Goal: Task Accomplishment & Management: Manage account settings

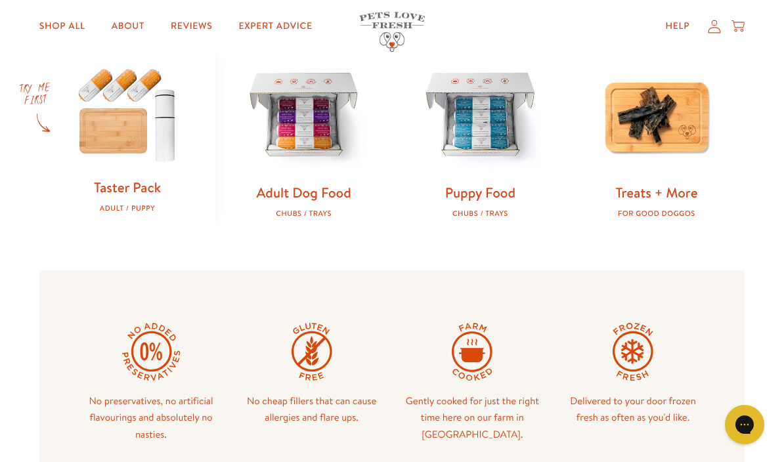
scroll to position [426, 0]
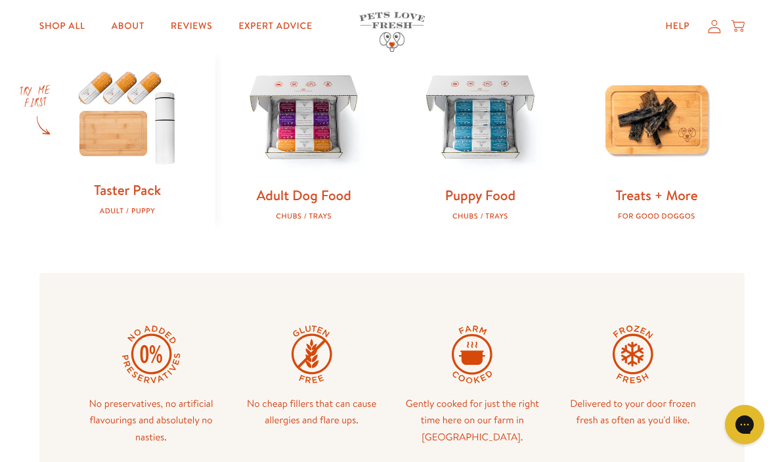
click at [319, 161] on img at bounding box center [303, 119] width 135 height 135
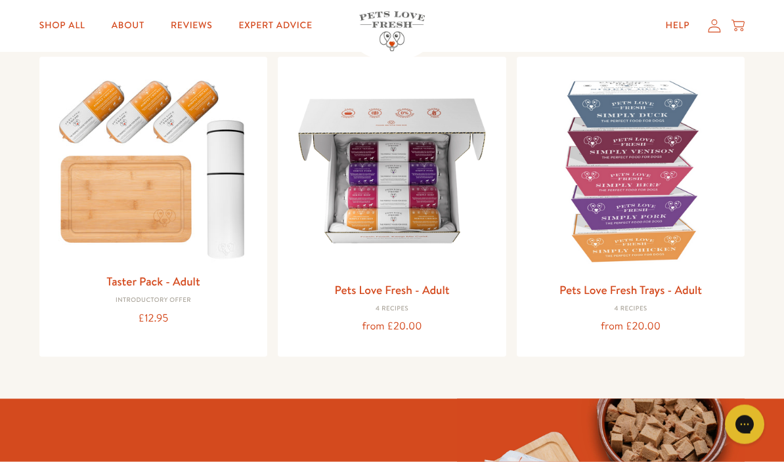
scroll to position [144, 0]
click at [438, 219] on img at bounding box center [392, 171] width 208 height 208
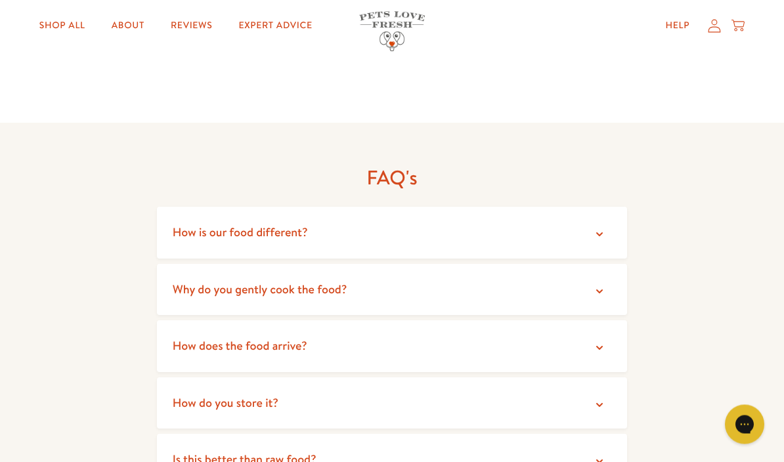
scroll to position [2146, 0]
click at [596, 227] on icon at bounding box center [599, 233] width 13 height 13
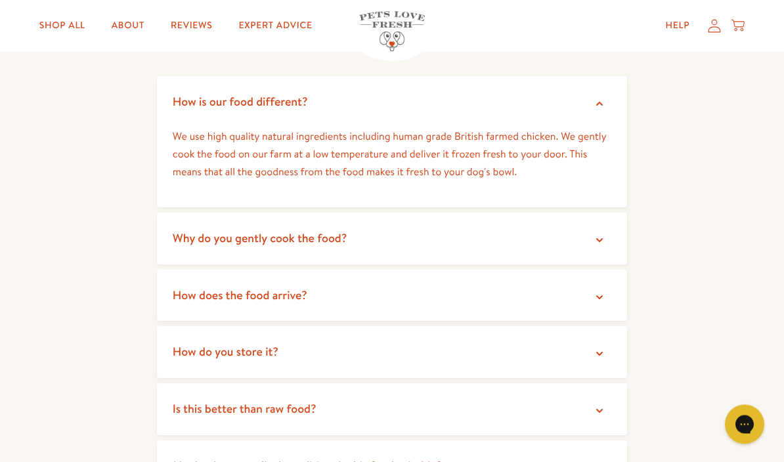
scroll to position [2276, 0]
click at [603, 233] on icon at bounding box center [599, 239] width 13 height 13
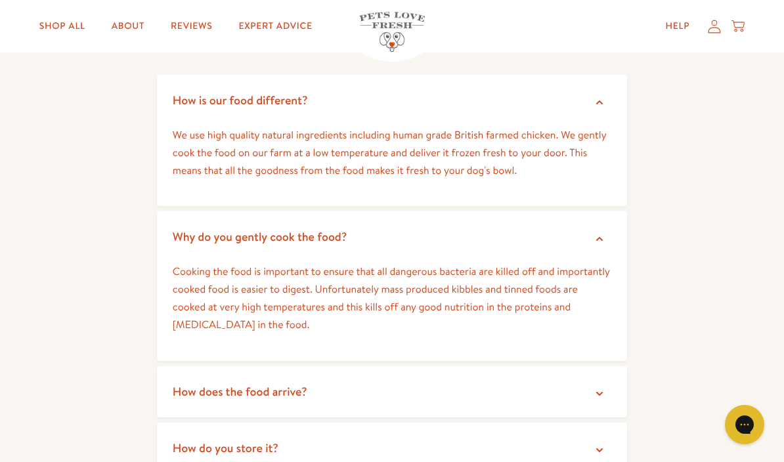
click at [602, 387] on icon at bounding box center [599, 393] width 13 height 13
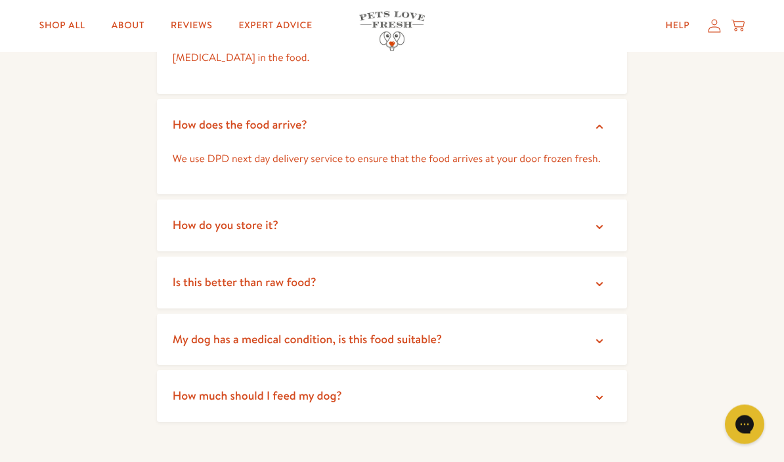
scroll to position [2544, 0]
click at [604, 221] on icon at bounding box center [599, 227] width 13 height 13
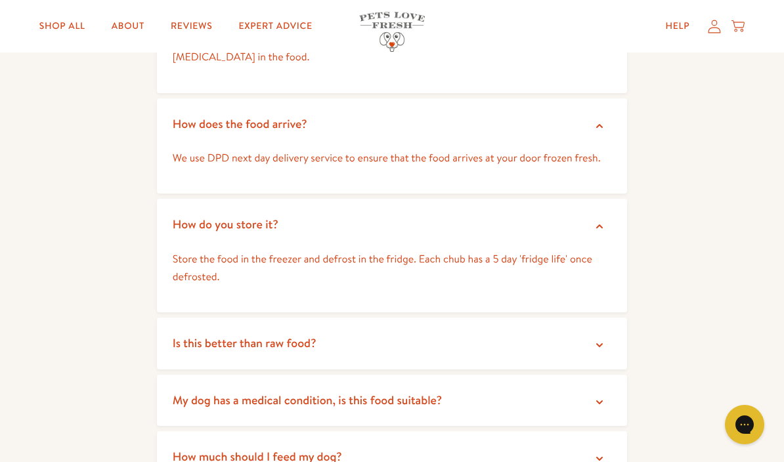
click at [604, 339] on icon at bounding box center [599, 345] width 13 height 13
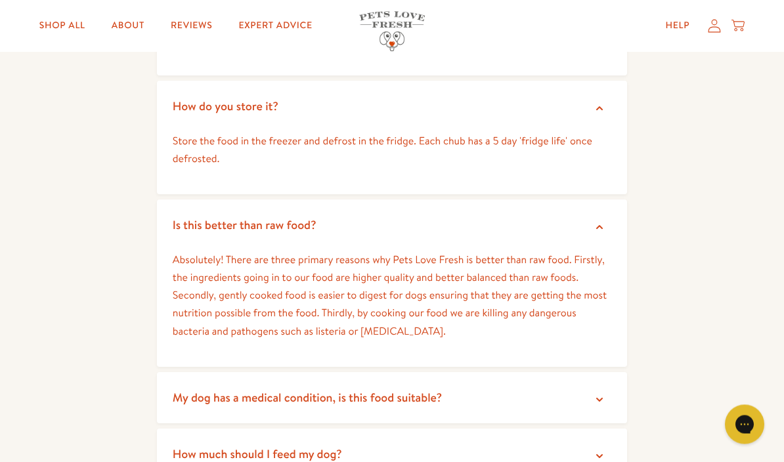
scroll to position [2666, 0]
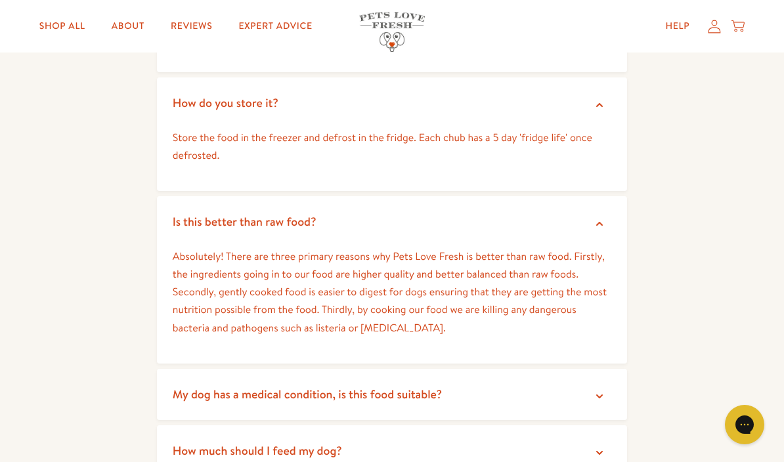
click at [596, 390] on icon at bounding box center [599, 396] width 13 height 13
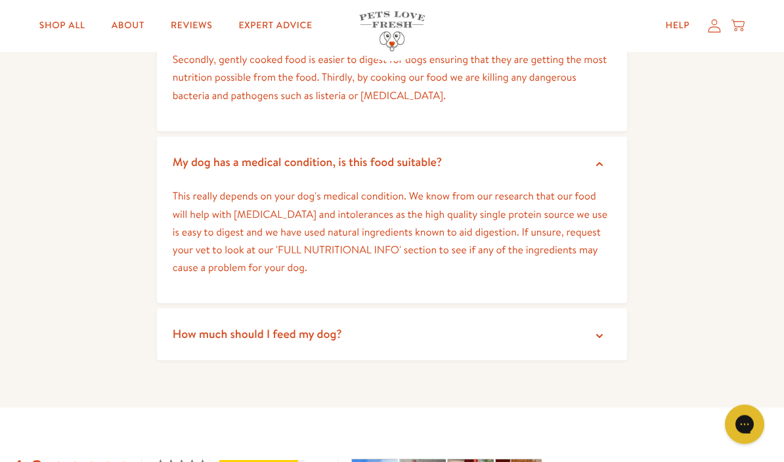
scroll to position [2900, 0]
click at [597, 334] on icon at bounding box center [599, 336] width 7 height 4
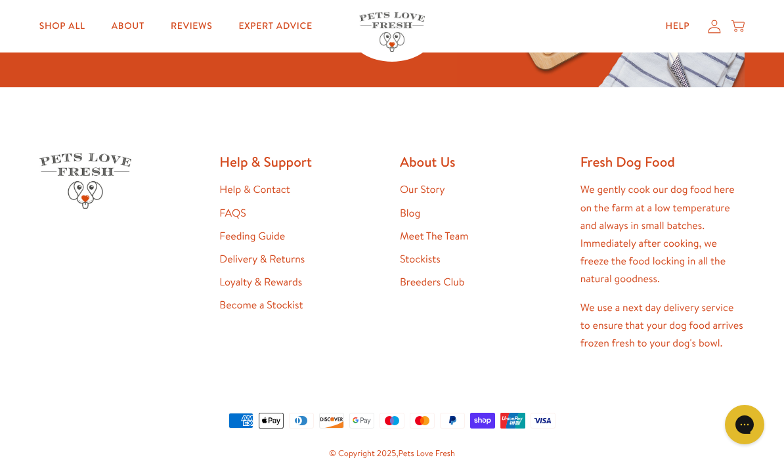
scroll to position [4693, 0]
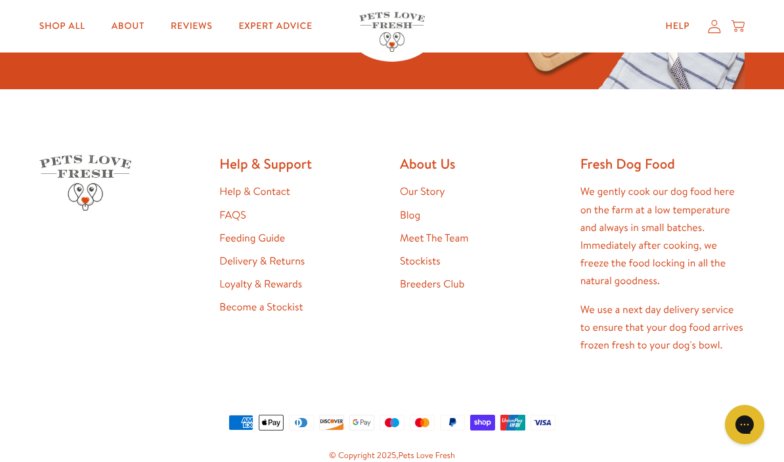
click at [265, 231] on link "Feeding Guide" at bounding box center [252, 238] width 66 height 14
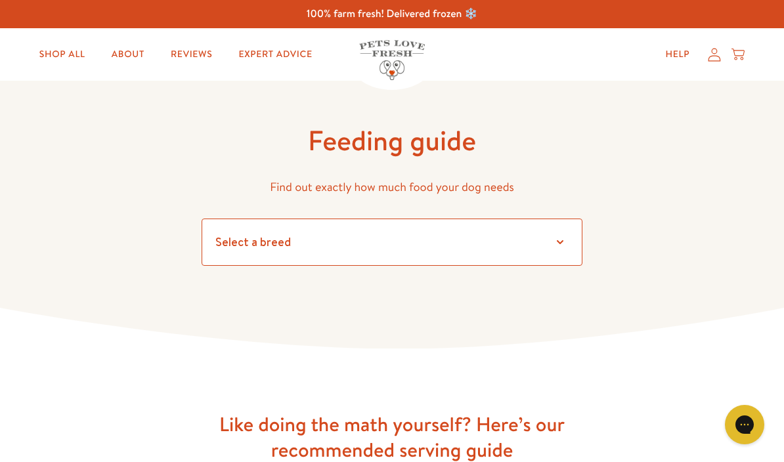
click at [563, 251] on select "Select a breed Affenpinscher Afghan hound Airedale terrier Akita Alaskan Malamu…" at bounding box center [392, 242] width 381 height 47
select select "20"
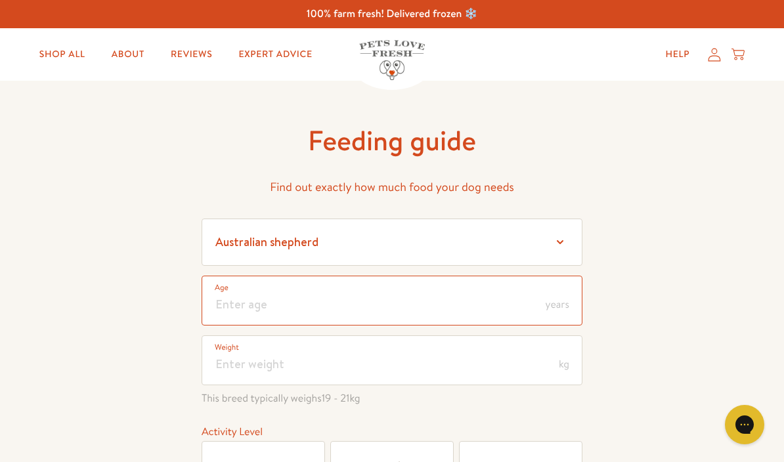
click at [250, 310] on input "number" at bounding box center [392, 301] width 381 height 50
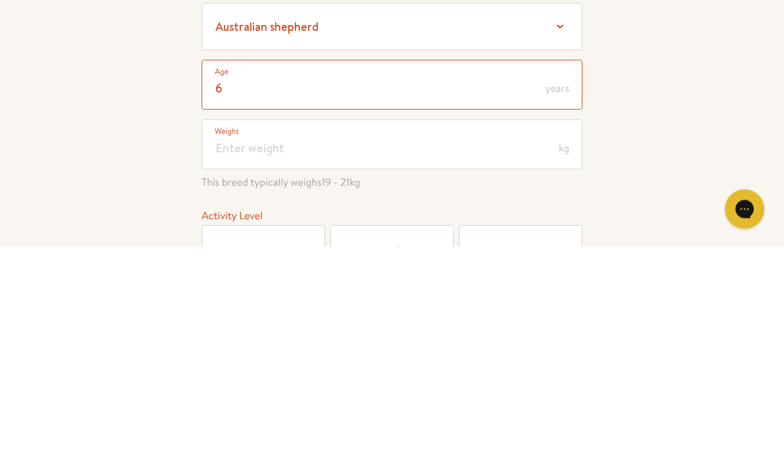
type input "6"
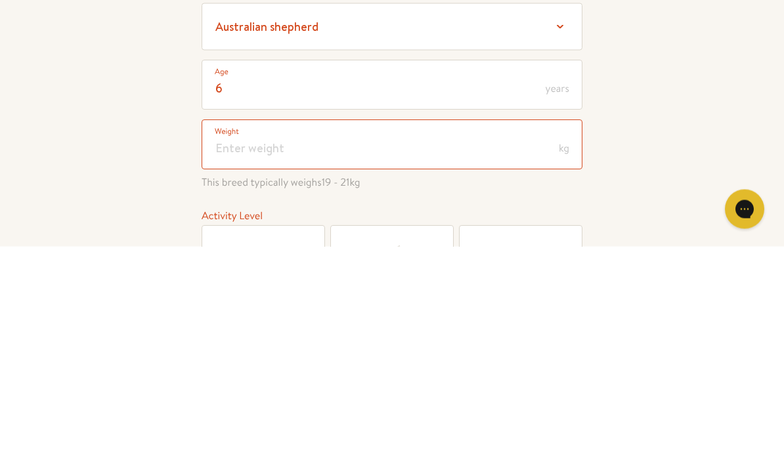
click at [238, 336] on input "number" at bounding box center [392, 361] width 381 height 50
type input "21"
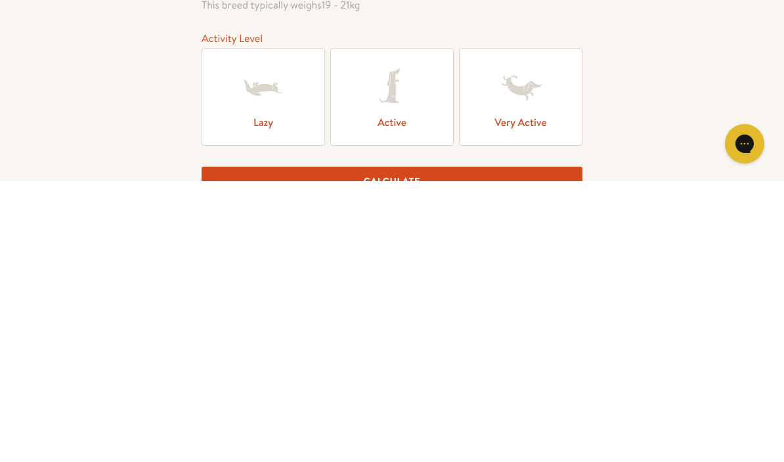
scroll to position [112, 0]
click at [397, 343] on icon at bounding box center [392, 369] width 53 height 53
click at [0, 0] on input "Active" at bounding box center [0, 0] width 0 height 0
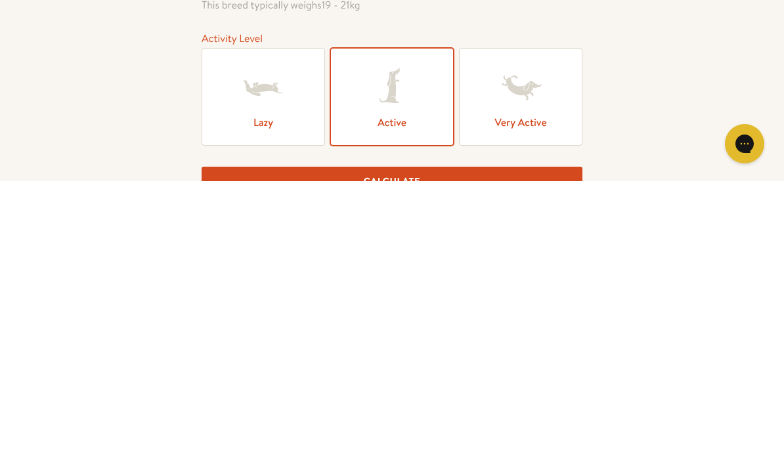
scroll to position [394, 0]
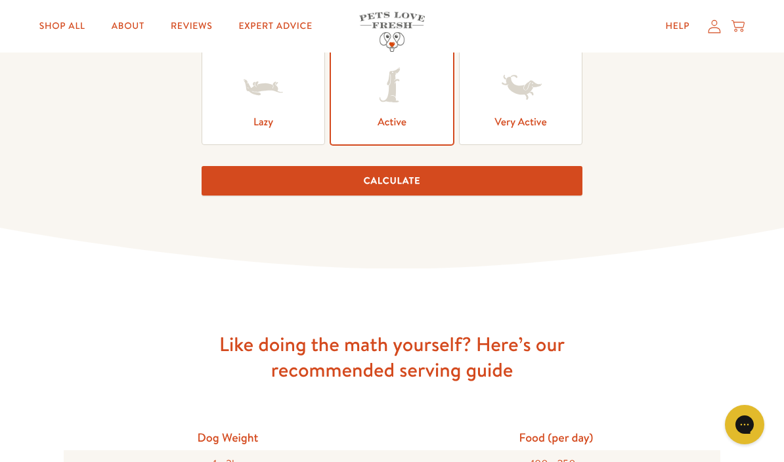
click at [408, 185] on button "Calculate" at bounding box center [392, 181] width 381 height 30
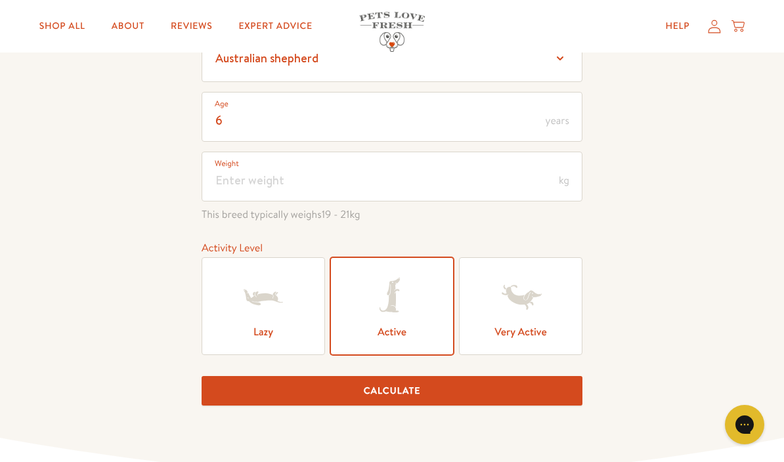
scroll to position [223, 0]
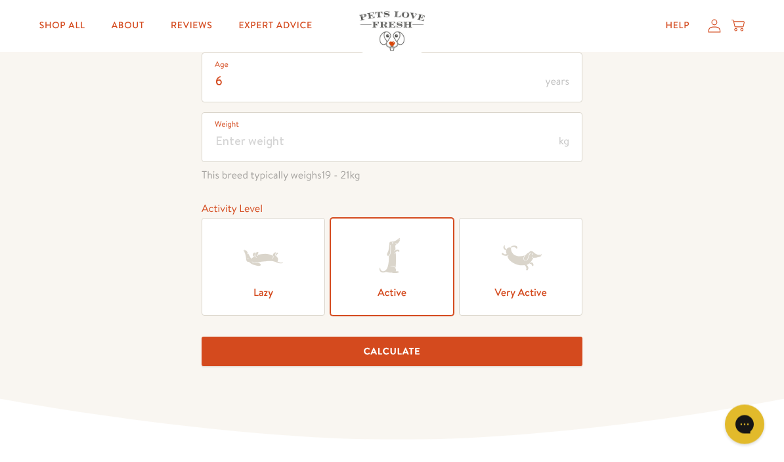
click at [408, 362] on button "Calculate" at bounding box center [392, 353] width 381 height 30
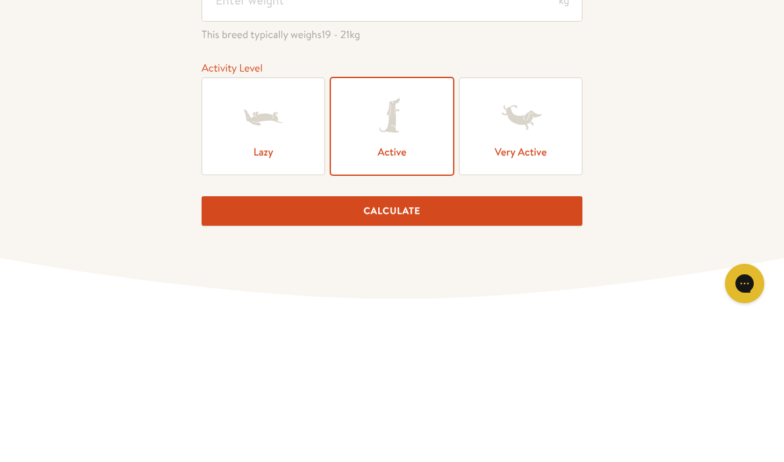
click at [406, 338] on button "Calculate" at bounding box center [392, 353] width 381 height 30
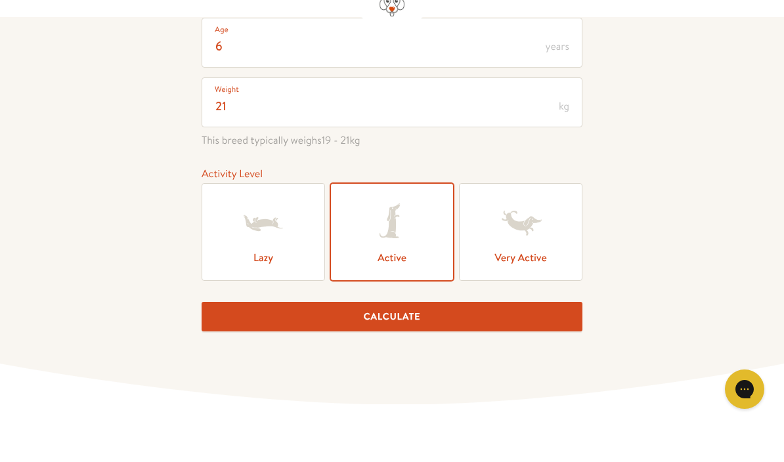
scroll to position [259, 0]
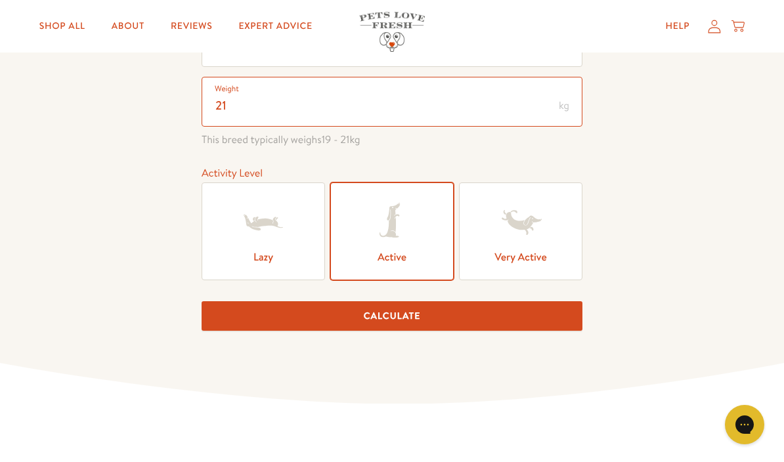
type input "21"
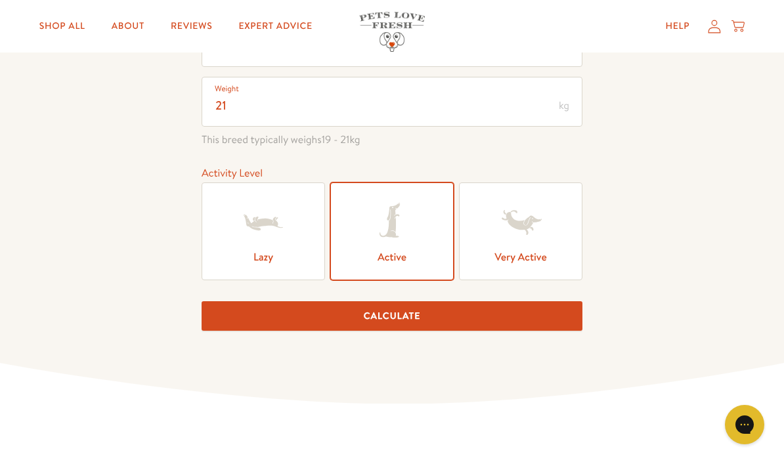
click at [397, 314] on button "Calculate" at bounding box center [392, 316] width 381 height 30
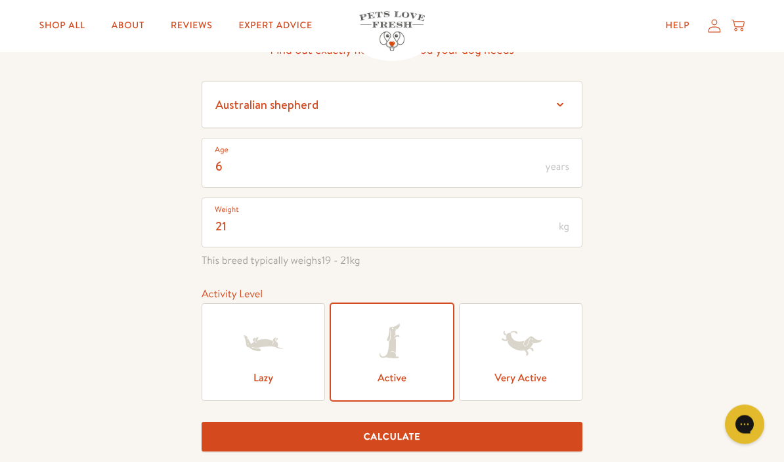
scroll to position [0, 0]
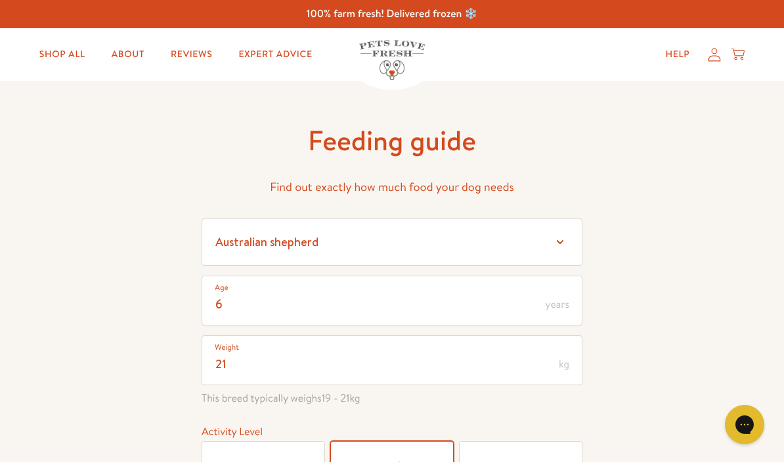
click at [60, 58] on link "Shop All" at bounding box center [62, 54] width 67 height 26
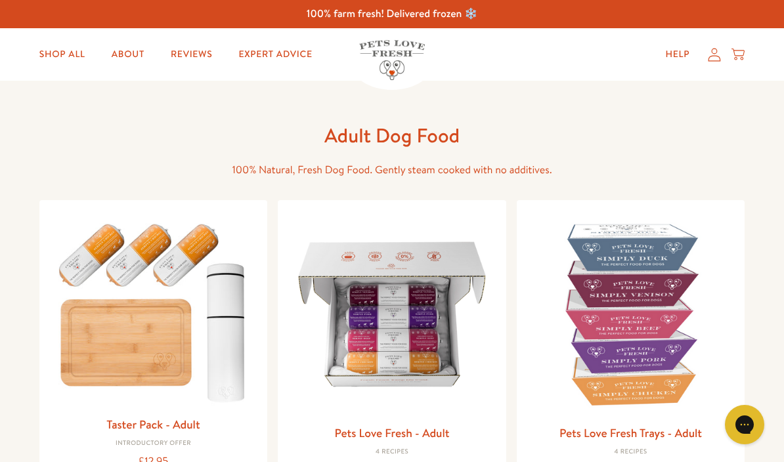
click at [414, 319] on img at bounding box center [392, 315] width 208 height 208
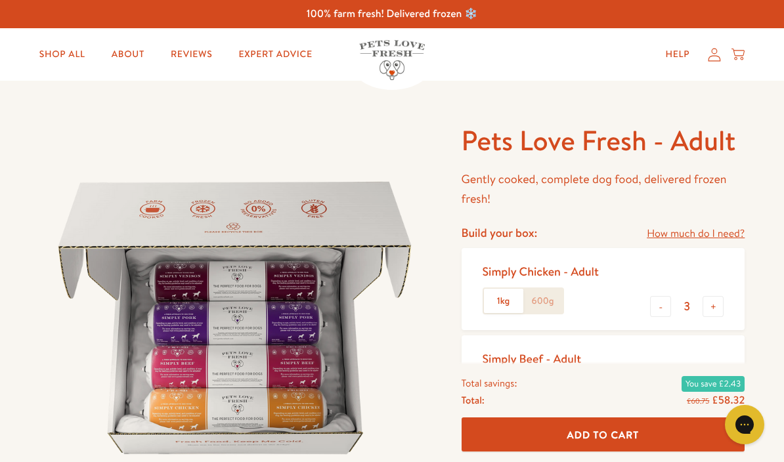
click at [715, 55] on icon at bounding box center [714, 55] width 13 height 14
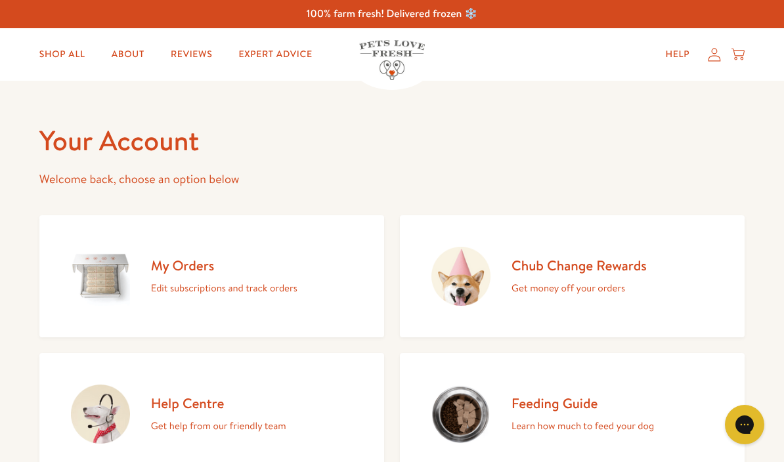
click at [167, 269] on h2 "My Orders" at bounding box center [224, 266] width 146 height 18
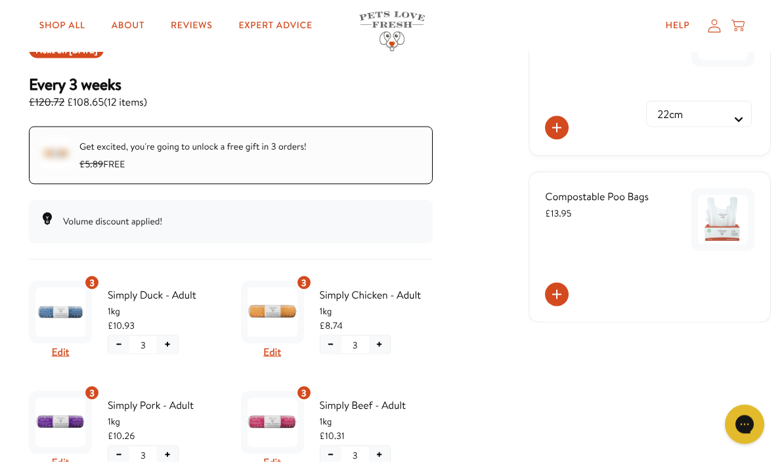
scroll to position [180, 0]
click at [67, 355] on button "Edit" at bounding box center [61, 352] width 18 height 17
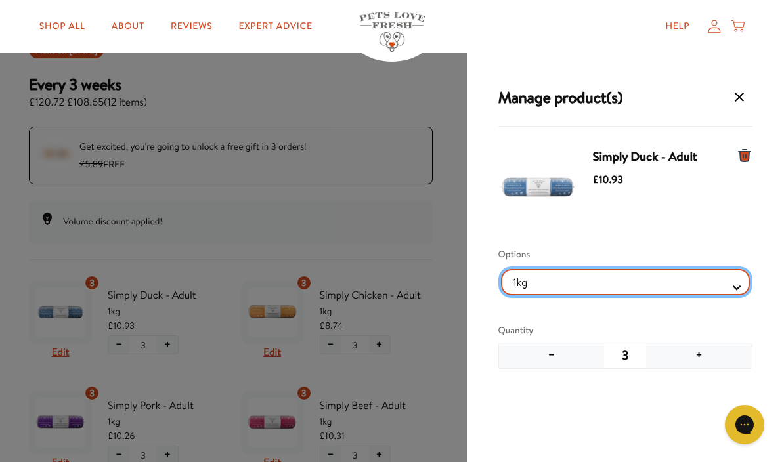
click at [739, 288] on Selector "1kg 600g" at bounding box center [626, 282] width 250 height 26
select Selector "081d81f8-607f-4987-a0bf-f85a520a7025"
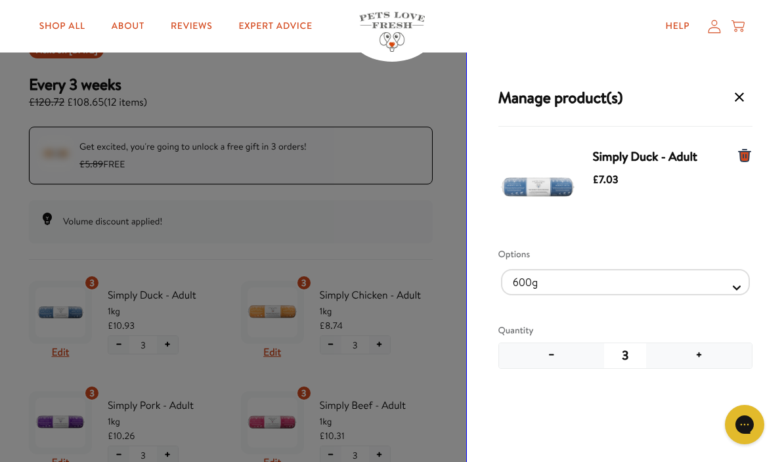
click at [701, 353] on button "+" at bounding box center [699, 355] width 106 height 25
click at [698, 352] on button "+" at bounding box center [699, 355] width 106 height 25
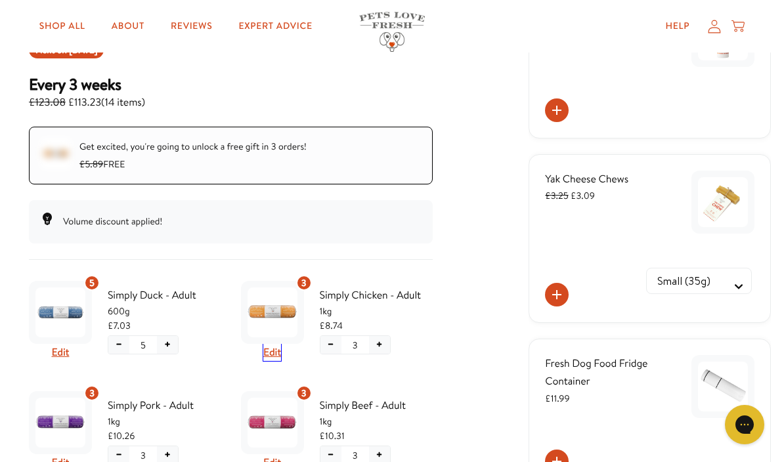
click at [280, 350] on button "Edit" at bounding box center [272, 352] width 18 height 17
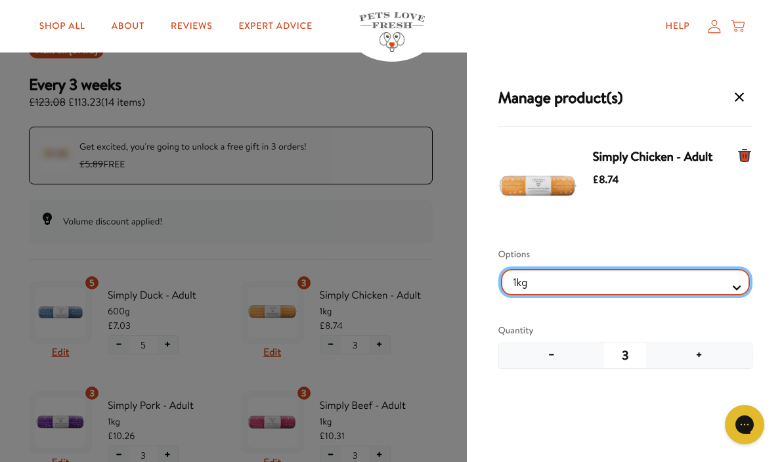
click at [742, 286] on Selector "1kg 600g" at bounding box center [626, 282] width 250 height 26
select Selector "6a97c128-6f91-4435-b7db-1695431b5308"
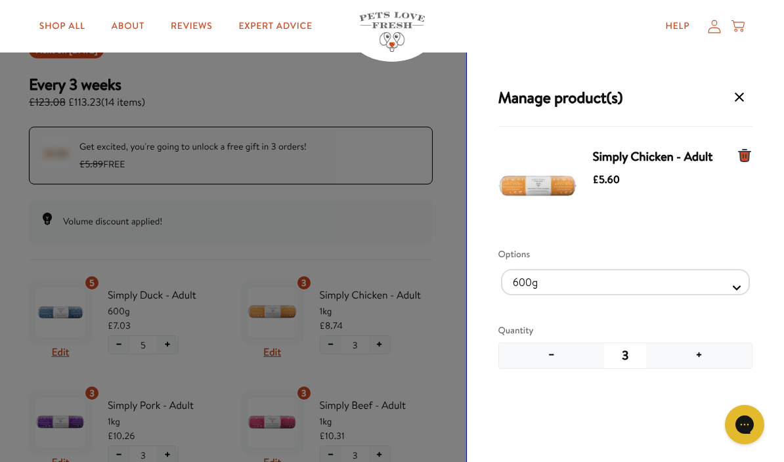
click at [700, 356] on button "+" at bounding box center [699, 355] width 106 height 25
click at [697, 353] on button "+" at bounding box center [699, 355] width 106 height 25
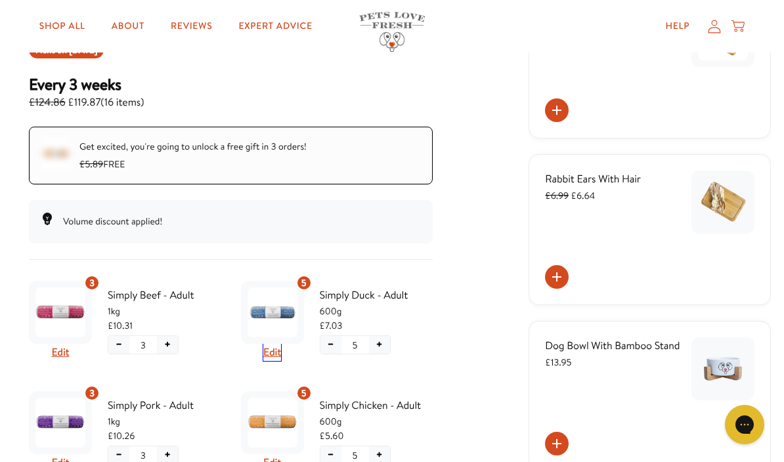
click at [280, 348] on button "Edit" at bounding box center [272, 352] width 18 height 17
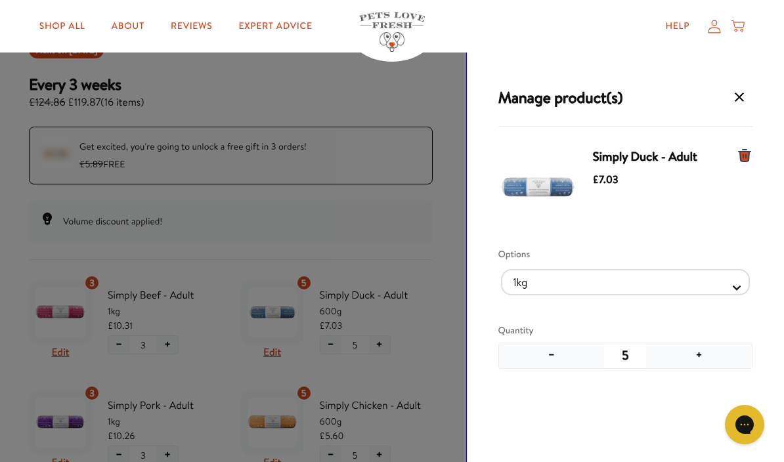
click at [701, 358] on button "+" at bounding box center [699, 355] width 106 height 25
click at [700, 357] on button "+" at bounding box center [699, 355] width 106 height 25
click at [703, 351] on button "+" at bounding box center [699, 355] width 106 height 25
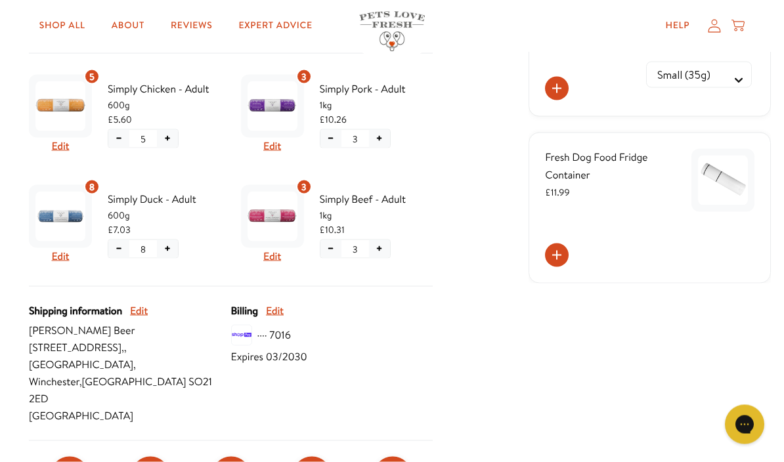
scroll to position [384, 0]
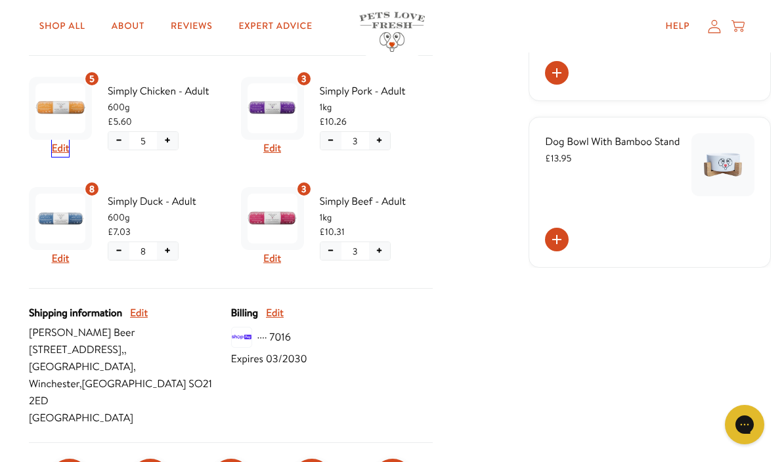
click at [65, 144] on button "Edit" at bounding box center [61, 148] width 18 height 17
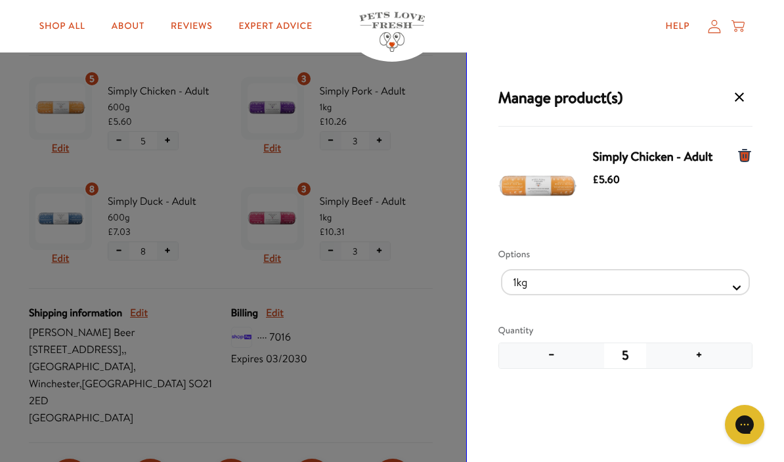
click at [705, 356] on button "+" at bounding box center [699, 355] width 106 height 25
click at [703, 359] on button "+" at bounding box center [699, 355] width 106 height 25
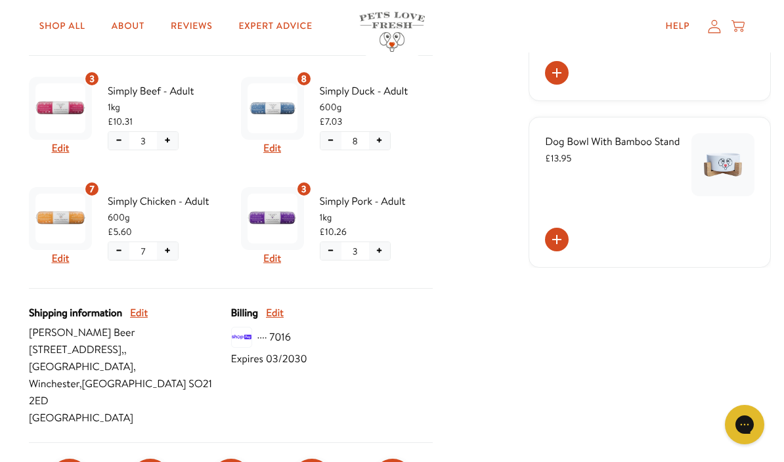
click at [280, 146] on button "Edit" at bounding box center [272, 148] width 18 height 17
select Selector "081d81f8-607f-4987-a0bf-f85a520a7025"
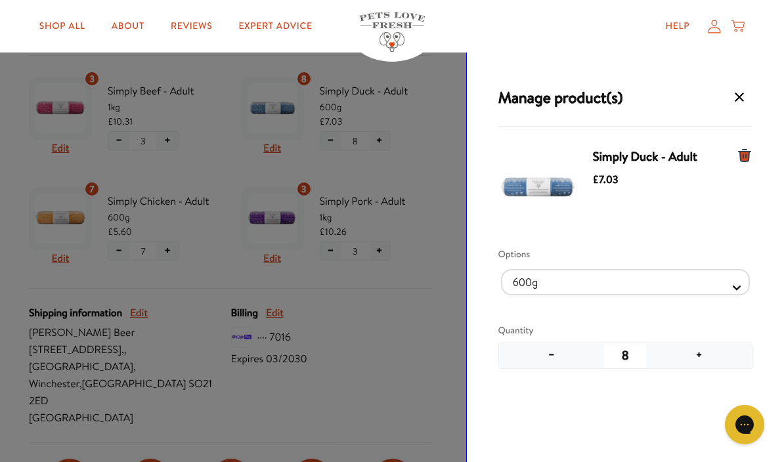
click at [556, 356] on button "−" at bounding box center [552, 355] width 106 height 25
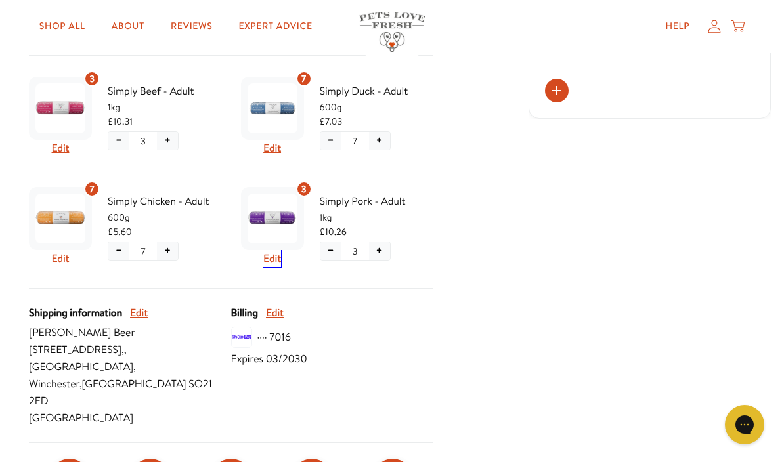
click at [275, 254] on button "Edit" at bounding box center [272, 258] width 18 height 17
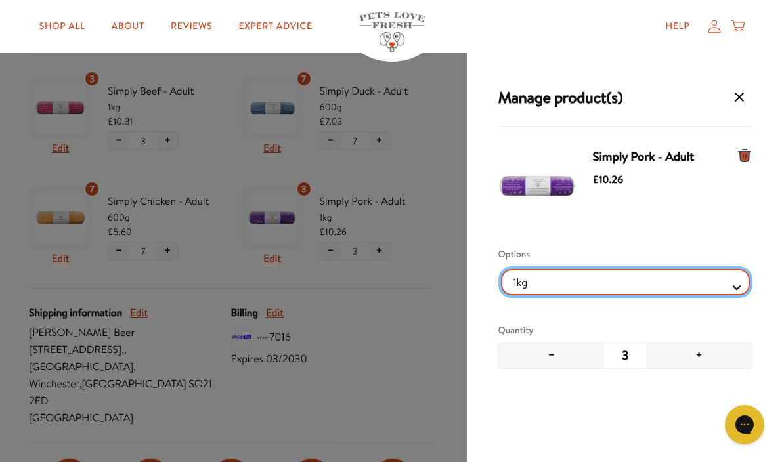
click at [738, 288] on Selector "1kg 600g" at bounding box center [626, 282] width 250 height 26
select Selector "c6a7fde1-0929-4046-a1a9-b2c7828cb517"
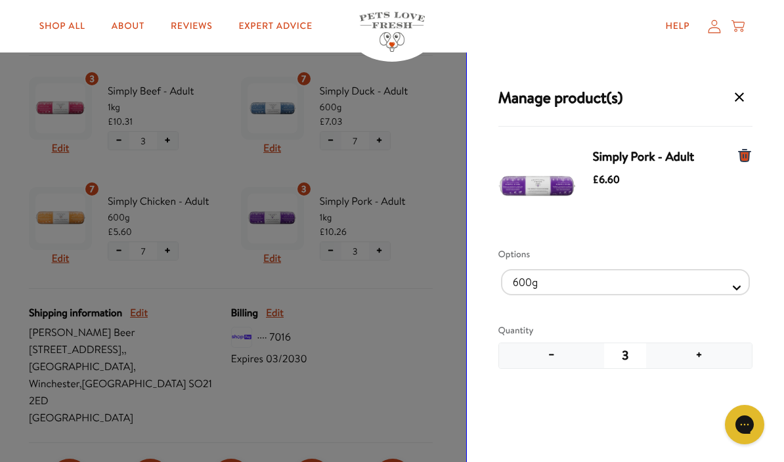
click at [705, 357] on button "+" at bounding box center [699, 355] width 106 height 25
click at [702, 356] on button "+" at bounding box center [699, 355] width 106 height 25
click at [701, 356] on button "+" at bounding box center [699, 355] width 106 height 25
click at [706, 355] on button "+" at bounding box center [699, 355] width 106 height 25
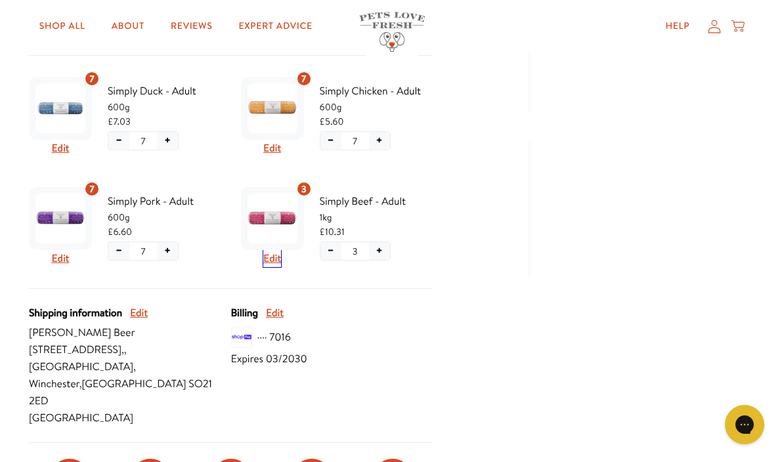
click at [275, 264] on button "Edit" at bounding box center [272, 258] width 18 height 17
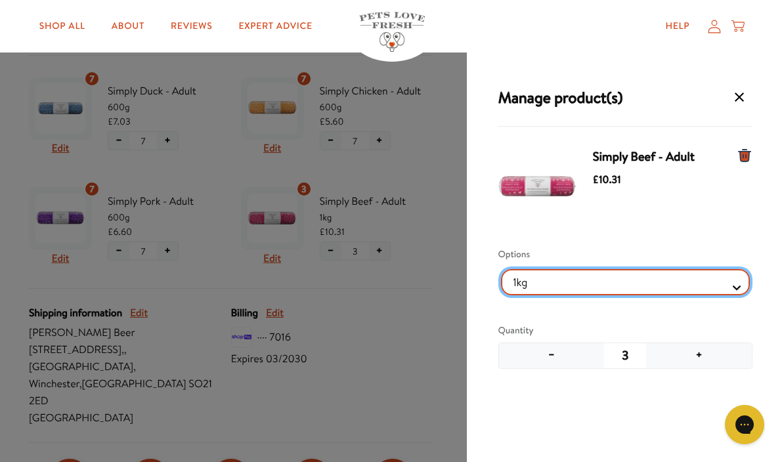
click at [740, 287] on Selector "1kg 600g" at bounding box center [626, 282] width 250 height 26
select Selector "4d6ca069-b053-4ce9-8b17-b3ceb2d80364"
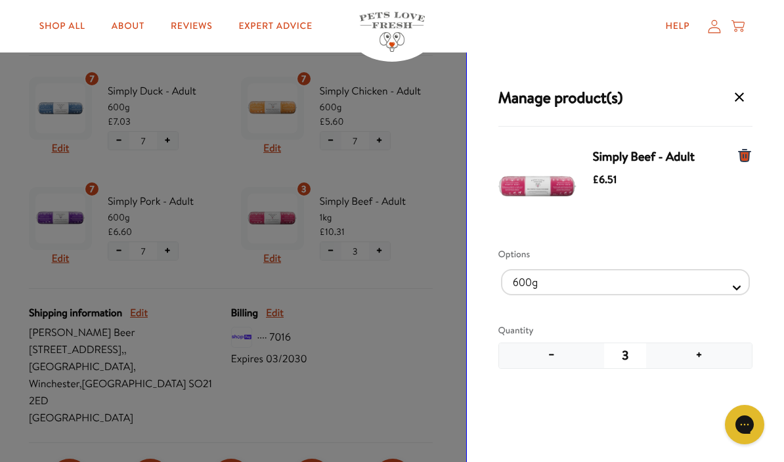
click at [698, 353] on button "+" at bounding box center [699, 355] width 106 height 25
click at [697, 354] on button "+" at bounding box center [699, 355] width 106 height 25
click at [700, 354] on button "+" at bounding box center [699, 355] width 106 height 25
click at [706, 352] on button "+" at bounding box center [699, 355] width 106 height 25
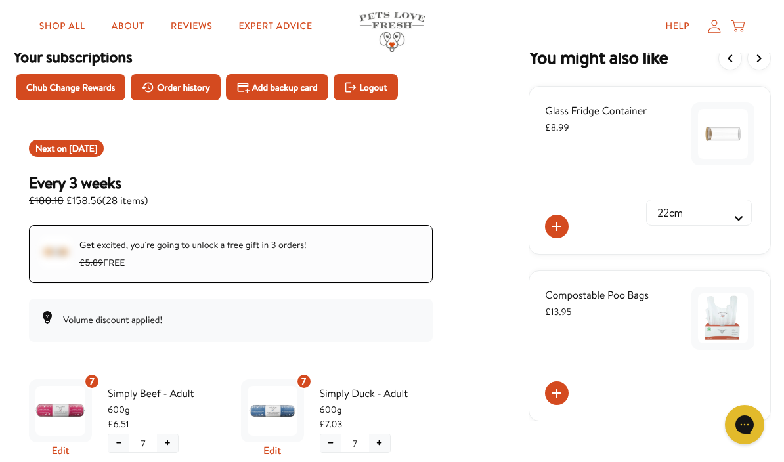
scroll to position [0, 0]
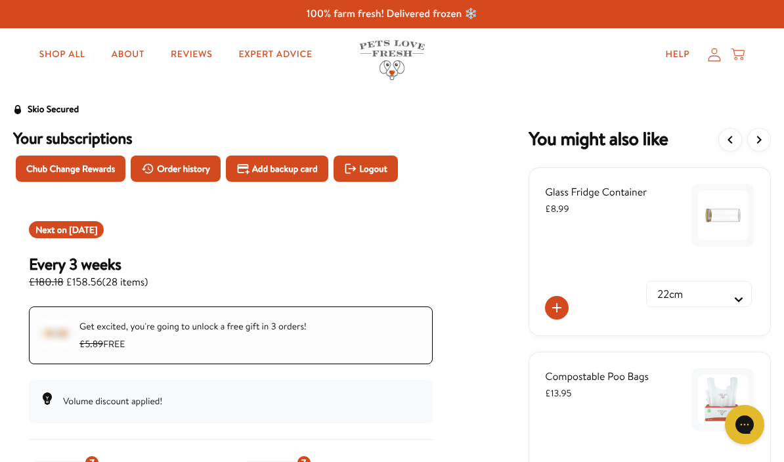
click at [92, 269] on h3 "Every 3 weeks" at bounding box center [88, 264] width 119 height 20
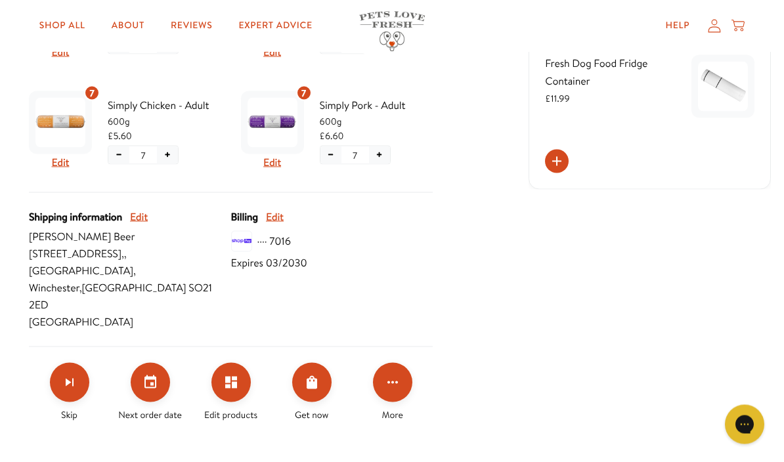
scroll to position [504, 0]
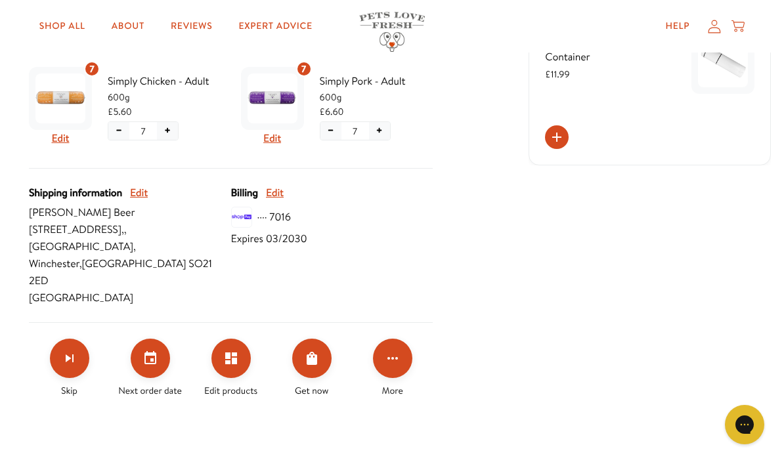
click at [394, 351] on icon "Click for more options" at bounding box center [393, 359] width 16 height 16
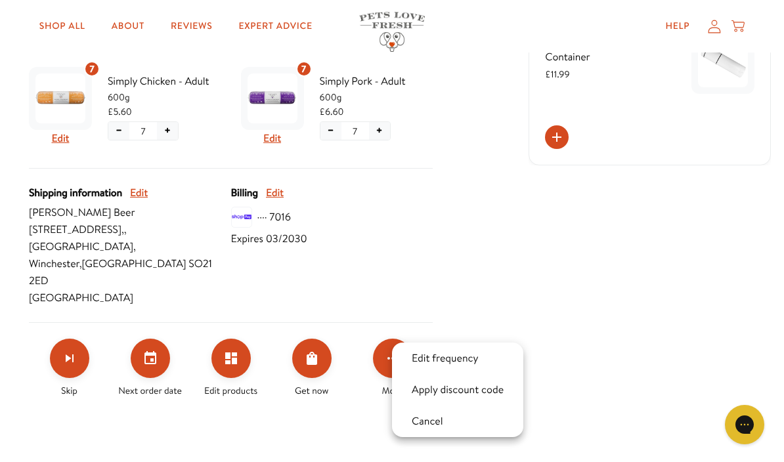
click at [454, 360] on button "Edit frequency" at bounding box center [445, 359] width 75 height 16
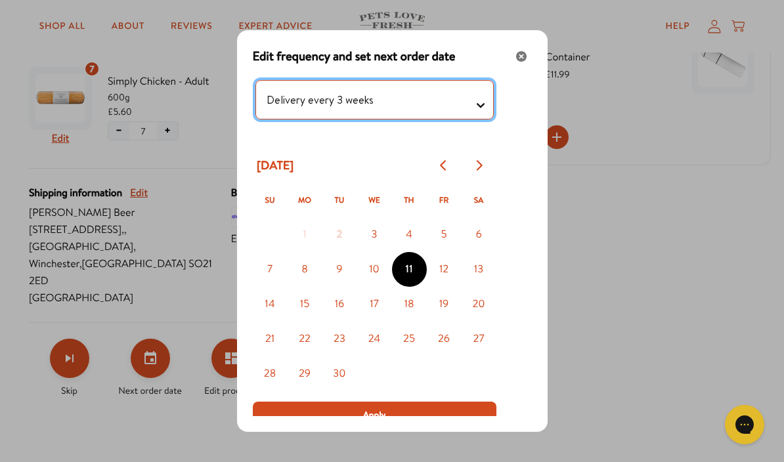
click at [481, 120] on testing "Delivery every 1 week Delivery every 2 weeks Delivery every 3 weeks Delivery ev…" at bounding box center [374, 99] width 238 height 39
select testing "Delivery every 2 weeks"
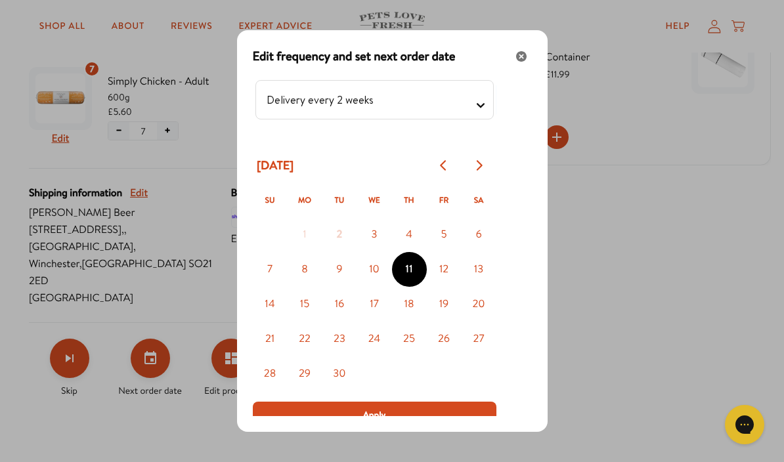
click at [391, 428] on button "Apply" at bounding box center [375, 415] width 244 height 26
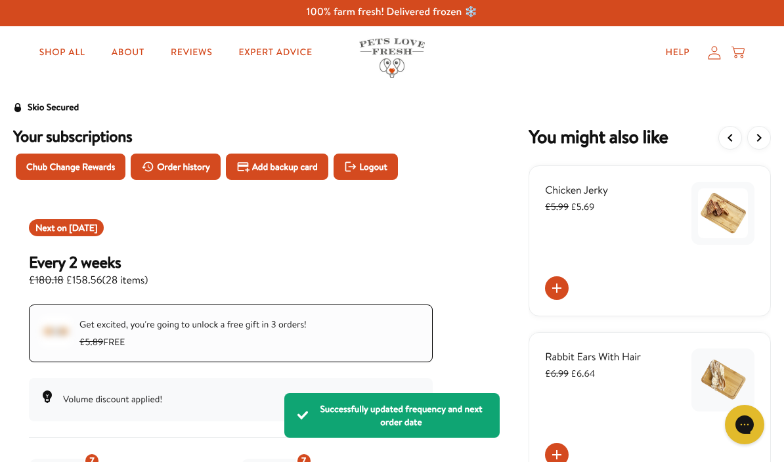
scroll to position [0, 0]
